Goal: Information Seeking & Learning: Learn about a topic

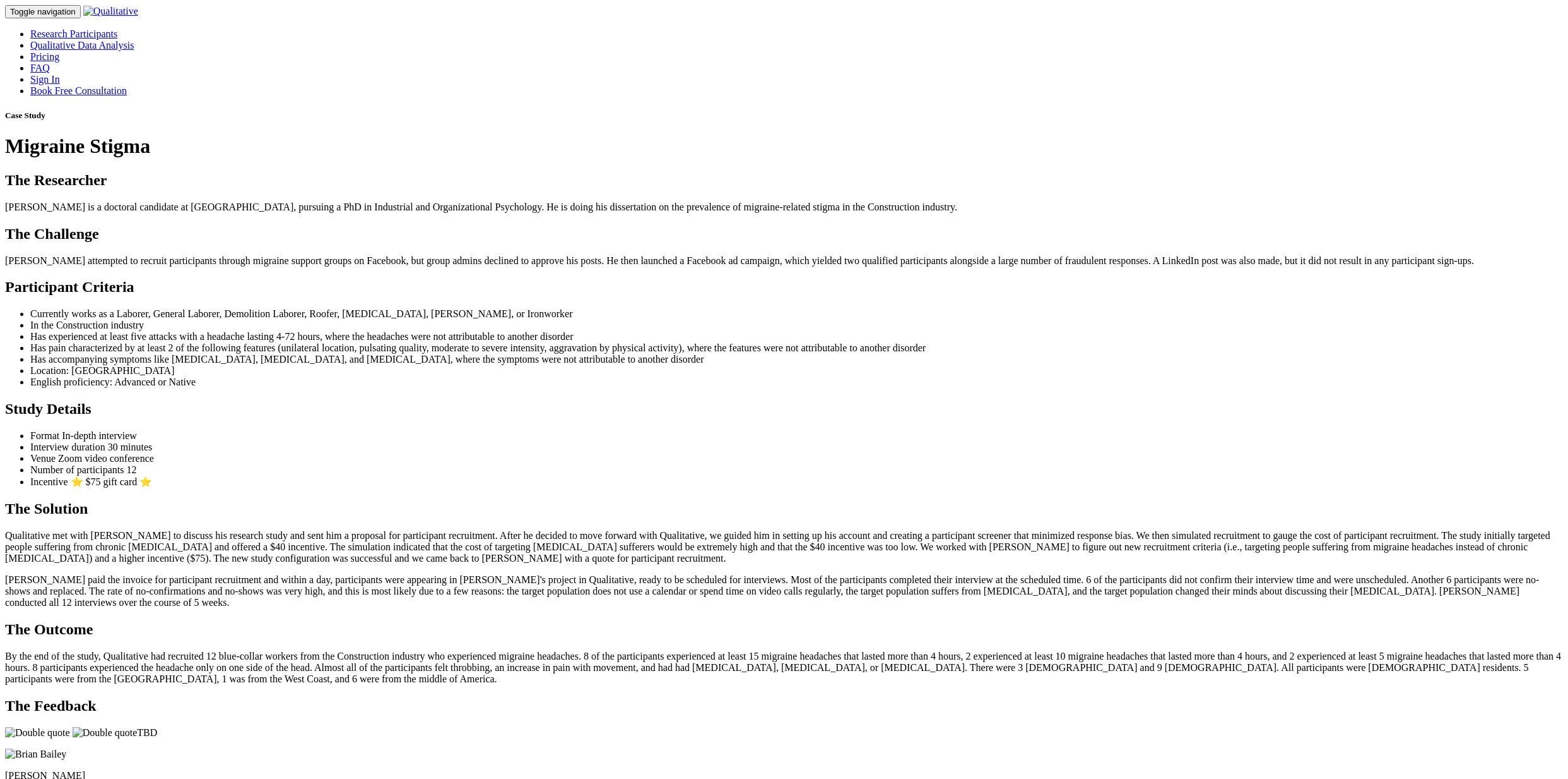
click at [722, 188] on h2 "The Researcher" at bounding box center [784, 180] width 1558 height 17
